Goal: Navigation & Orientation: Find specific page/section

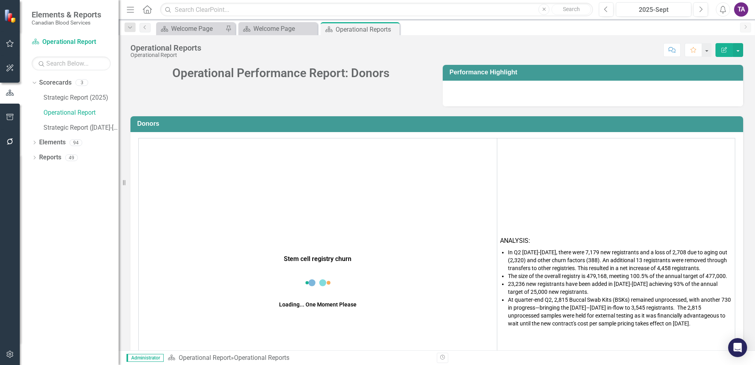
scroll to position [1853, 0]
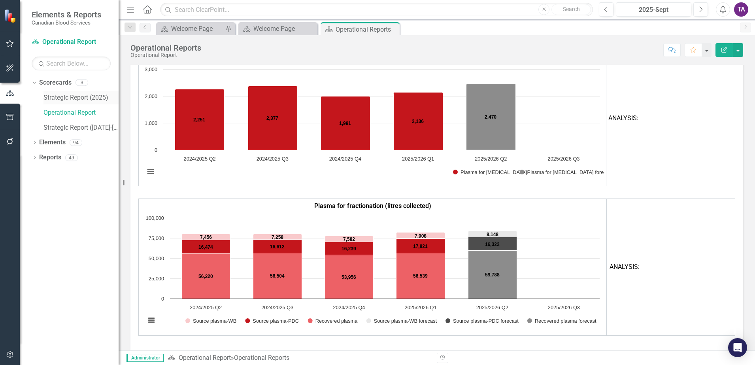
click at [63, 100] on link "Strategic Report (2025)" at bounding box center [80, 97] width 75 height 9
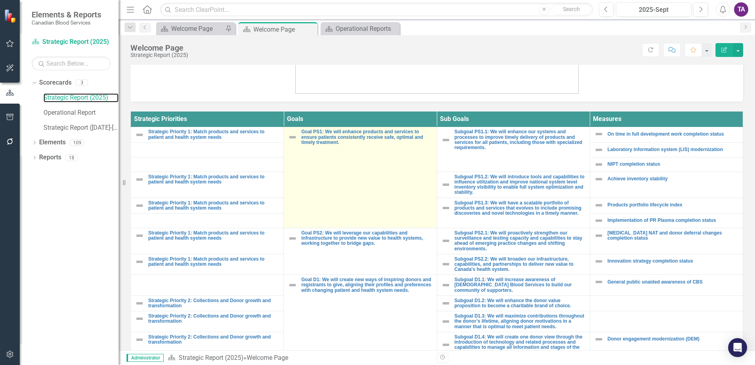
scroll to position [290, 0]
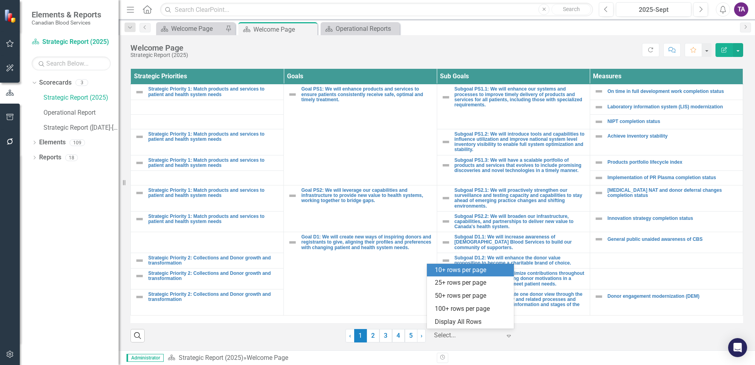
click at [441, 338] on div at bounding box center [467, 335] width 67 height 11
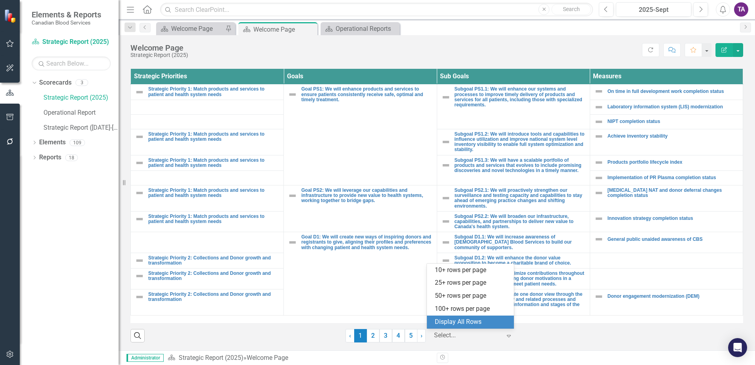
click at [447, 324] on div "Display All Rows" at bounding box center [472, 321] width 74 height 9
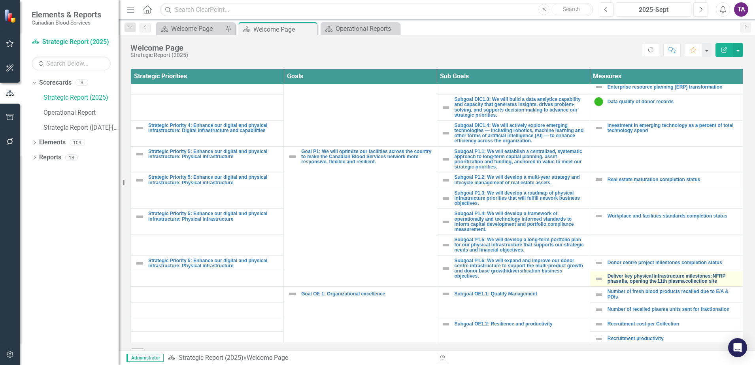
scroll to position [564, 0]
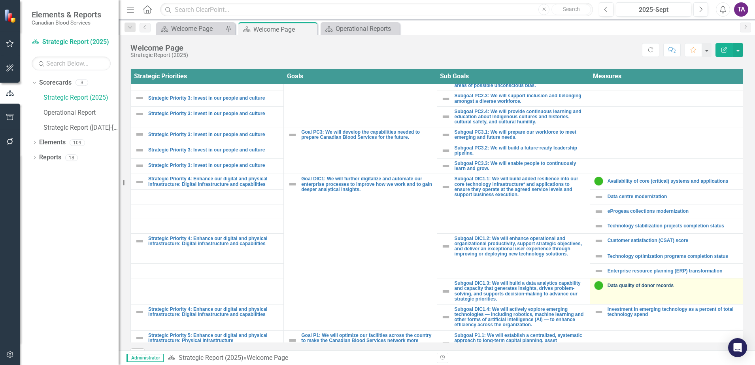
click at [628, 283] on link "Data quality of donor records" at bounding box center [672, 285] width 131 height 5
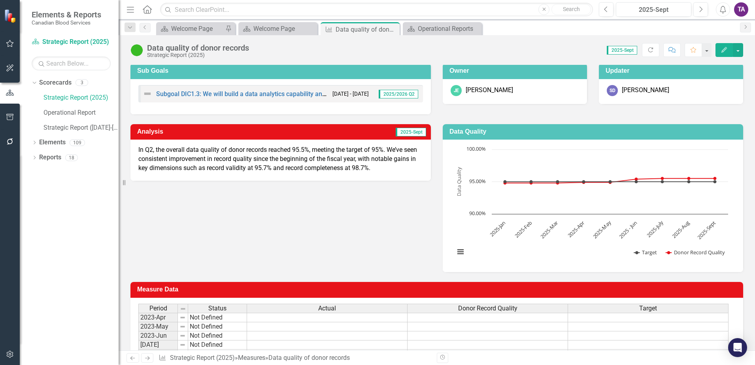
scroll to position [49, 0]
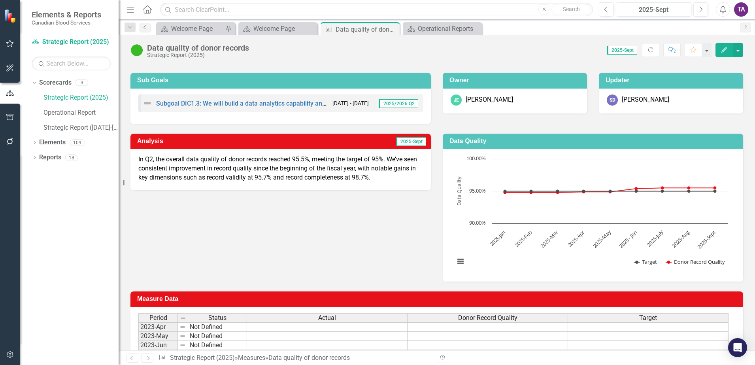
click at [146, 26] on icon "Previous" at bounding box center [145, 27] width 6 height 5
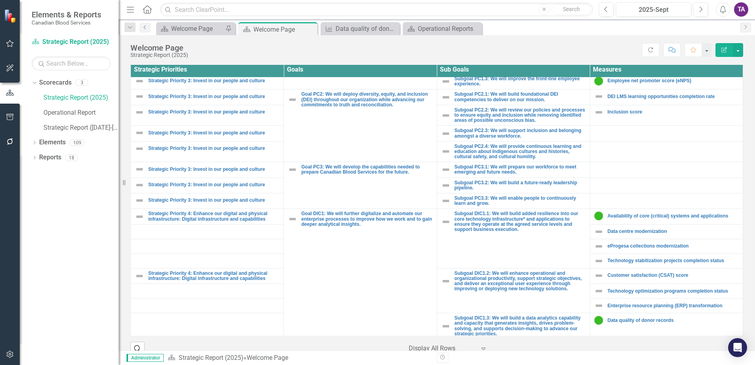
scroll to position [642, 0]
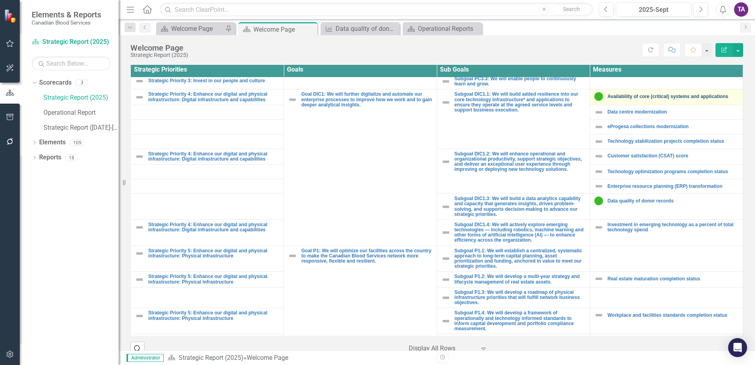
click at [637, 94] on link "Availability of core (critical) systems and applications" at bounding box center [672, 96] width 131 height 5
